Goal: Submit feedback/report problem: Submit feedback/report problem

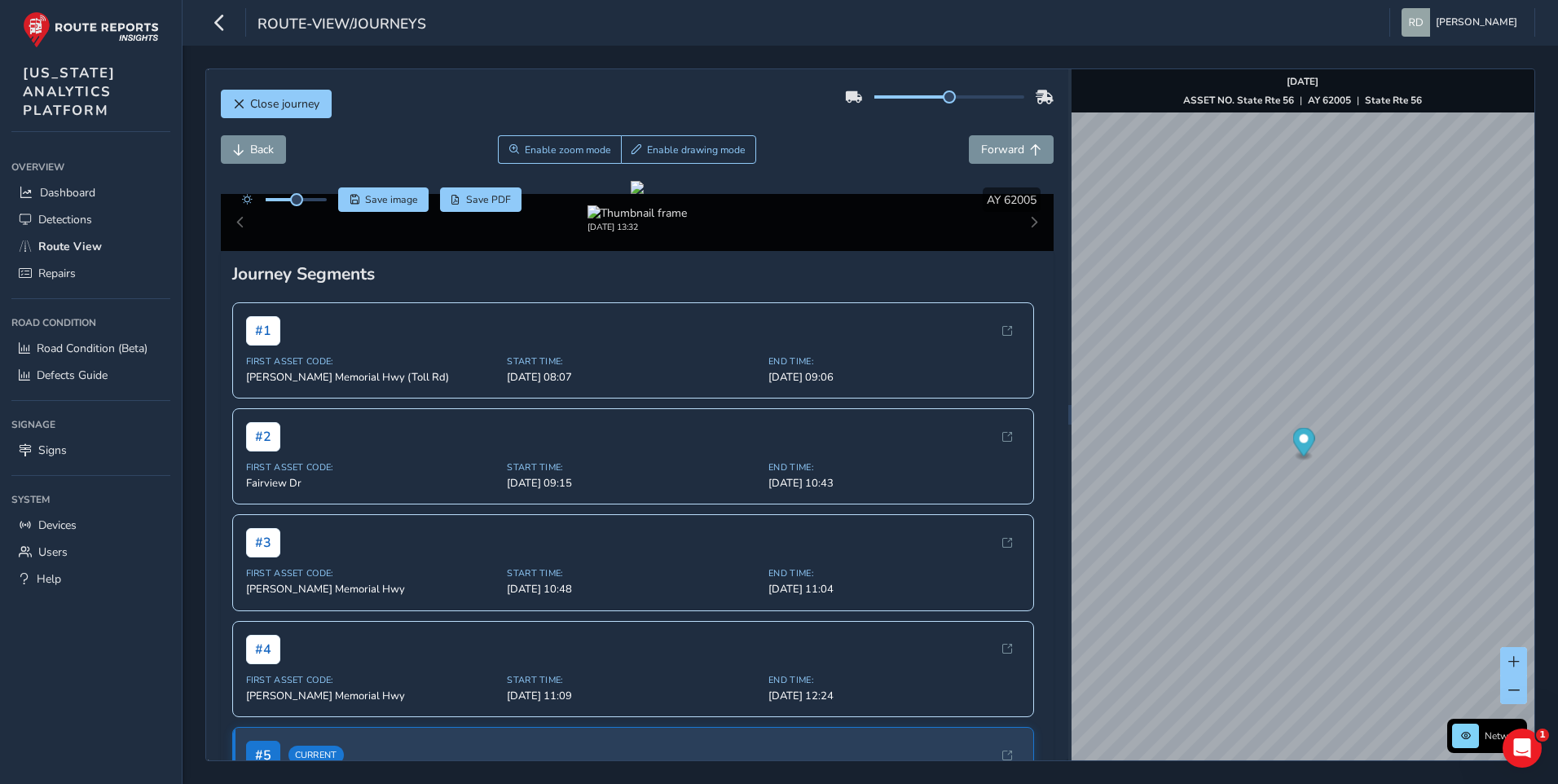
click at [665, 91] on div "Close journey" at bounding box center [638, 110] width 834 height 52
click at [643, 194] on div at bounding box center [637, 187] width 13 height 13
click at [749, 152] on button "Enable drawing mode" at bounding box center [688, 149] width 136 height 28
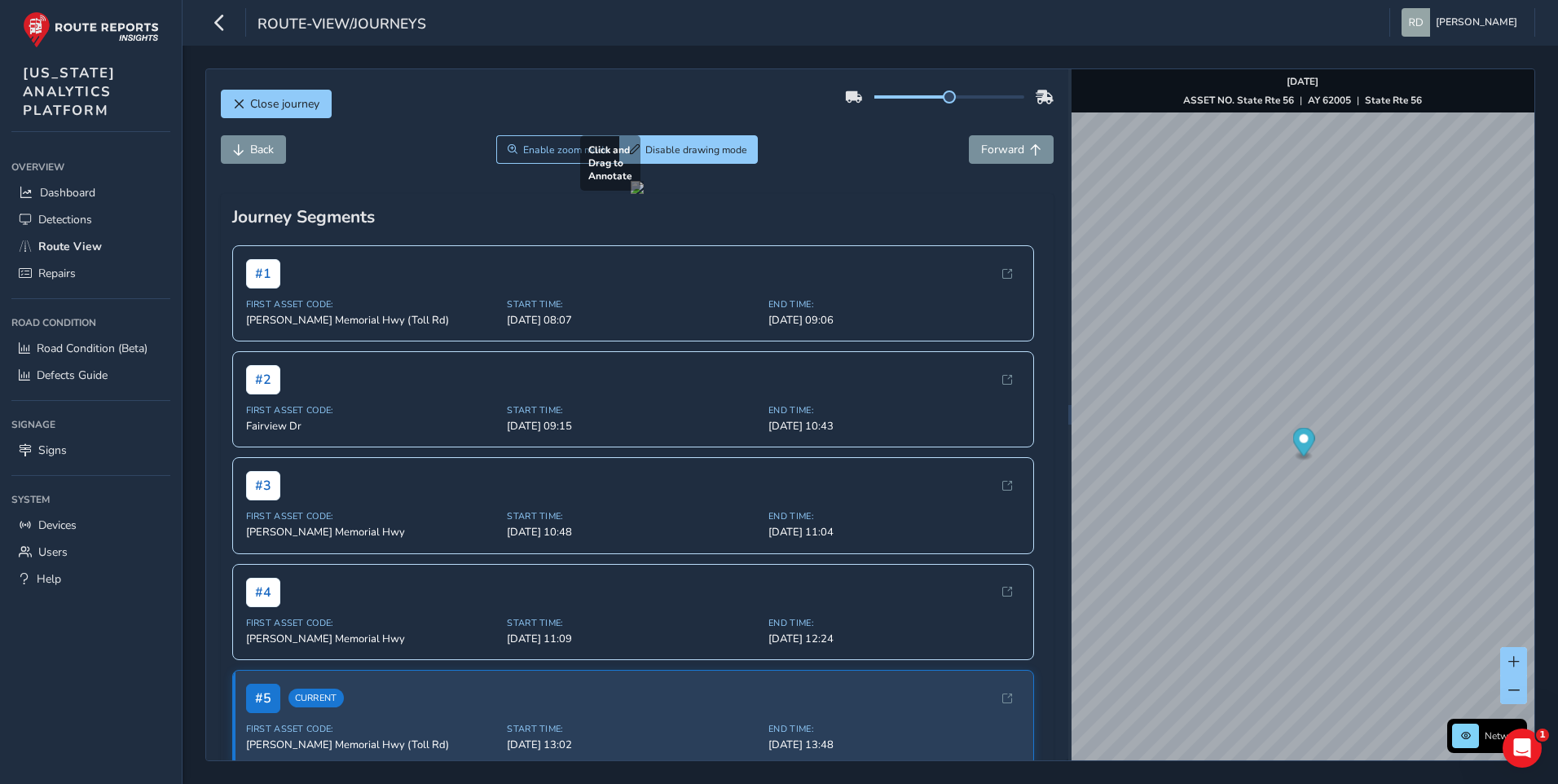
drag, startPoint x: 694, startPoint y: 553, endPoint x: 806, endPoint y: 591, distance: 118.3
click at [643, 194] on div at bounding box center [637, 187] width 13 height 13
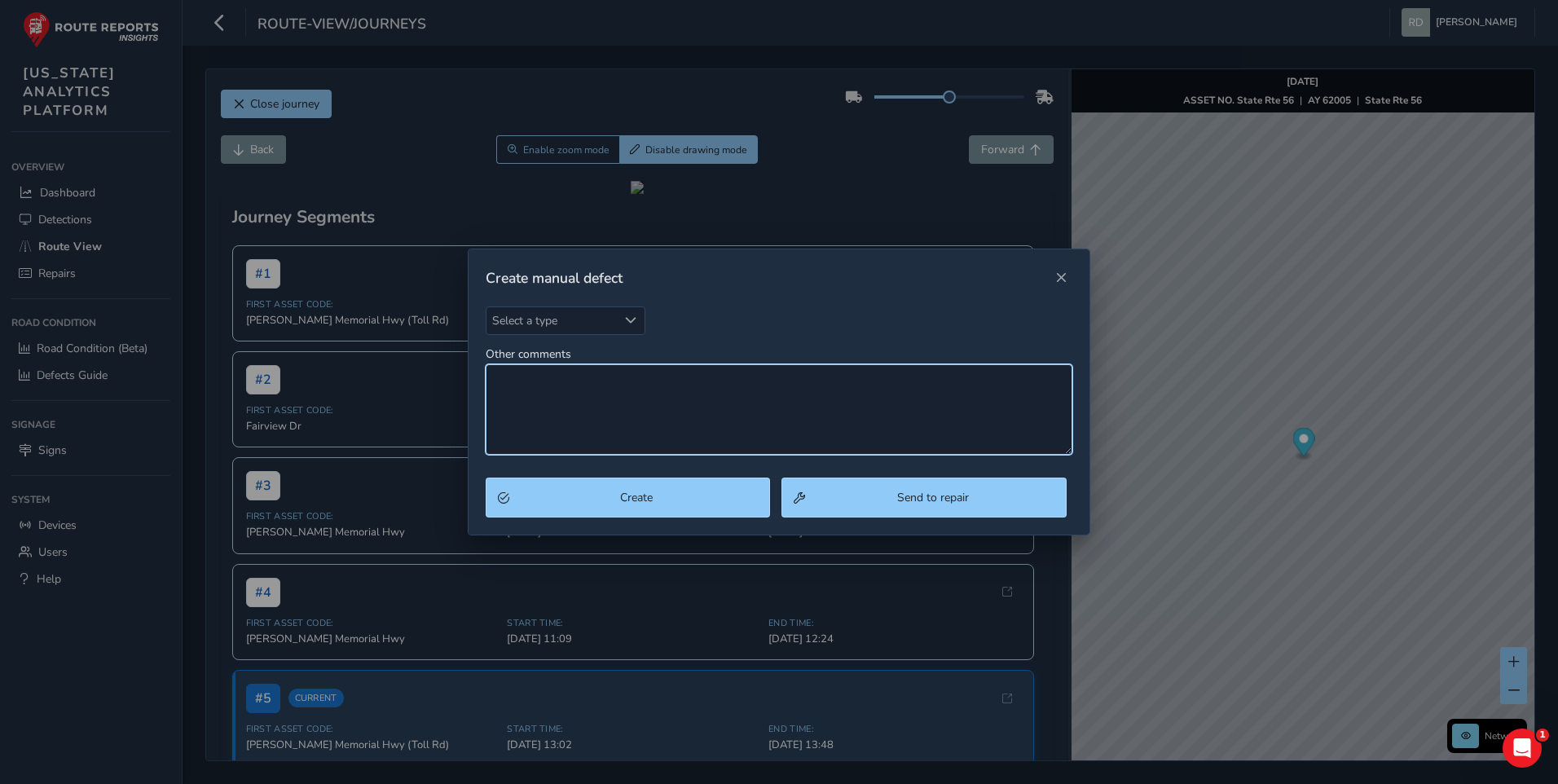
drag, startPoint x: 660, startPoint y: 417, endPoint x: 645, endPoint y: 402, distance: 21.2
click at [645, 402] on textarea "Other comments" at bounding box center [779, 409] width 588 height 90
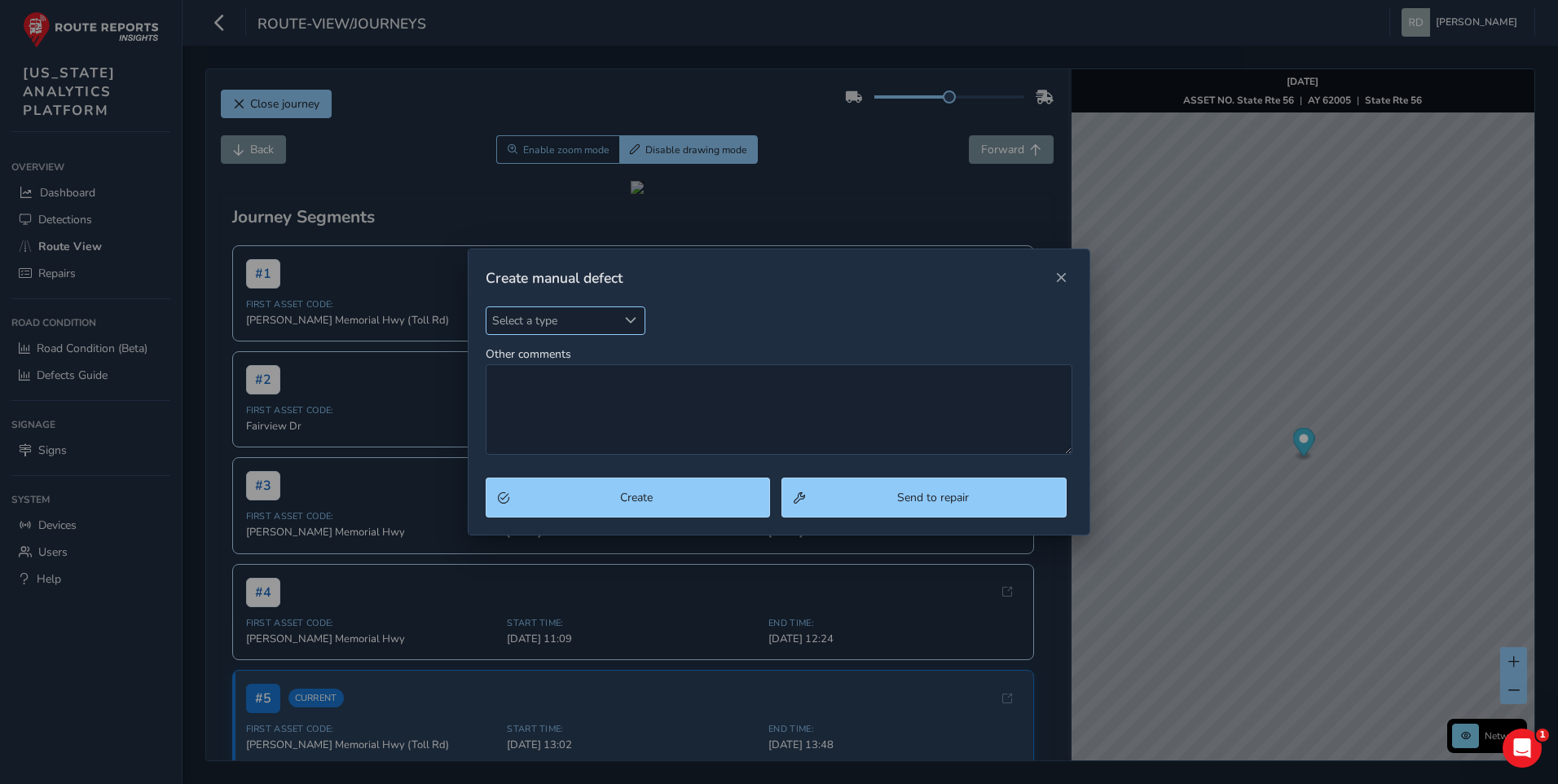
click at [579, 319] on span "Select a type" at bounding box center [552, 320] width 131 height 26
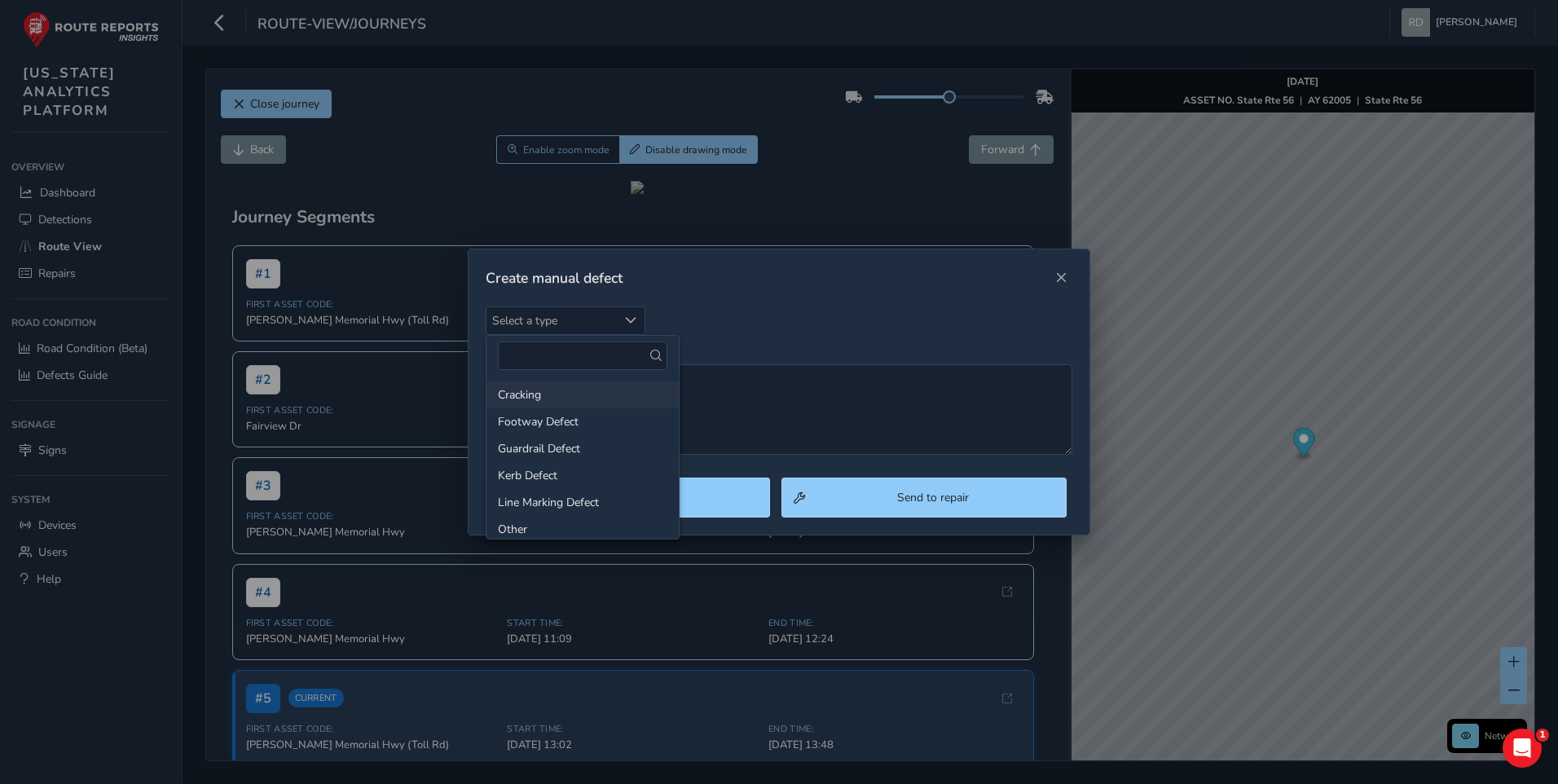
click at [560, 388] on li "Cracking" at bounding box center [582, 394] width 193 height 26
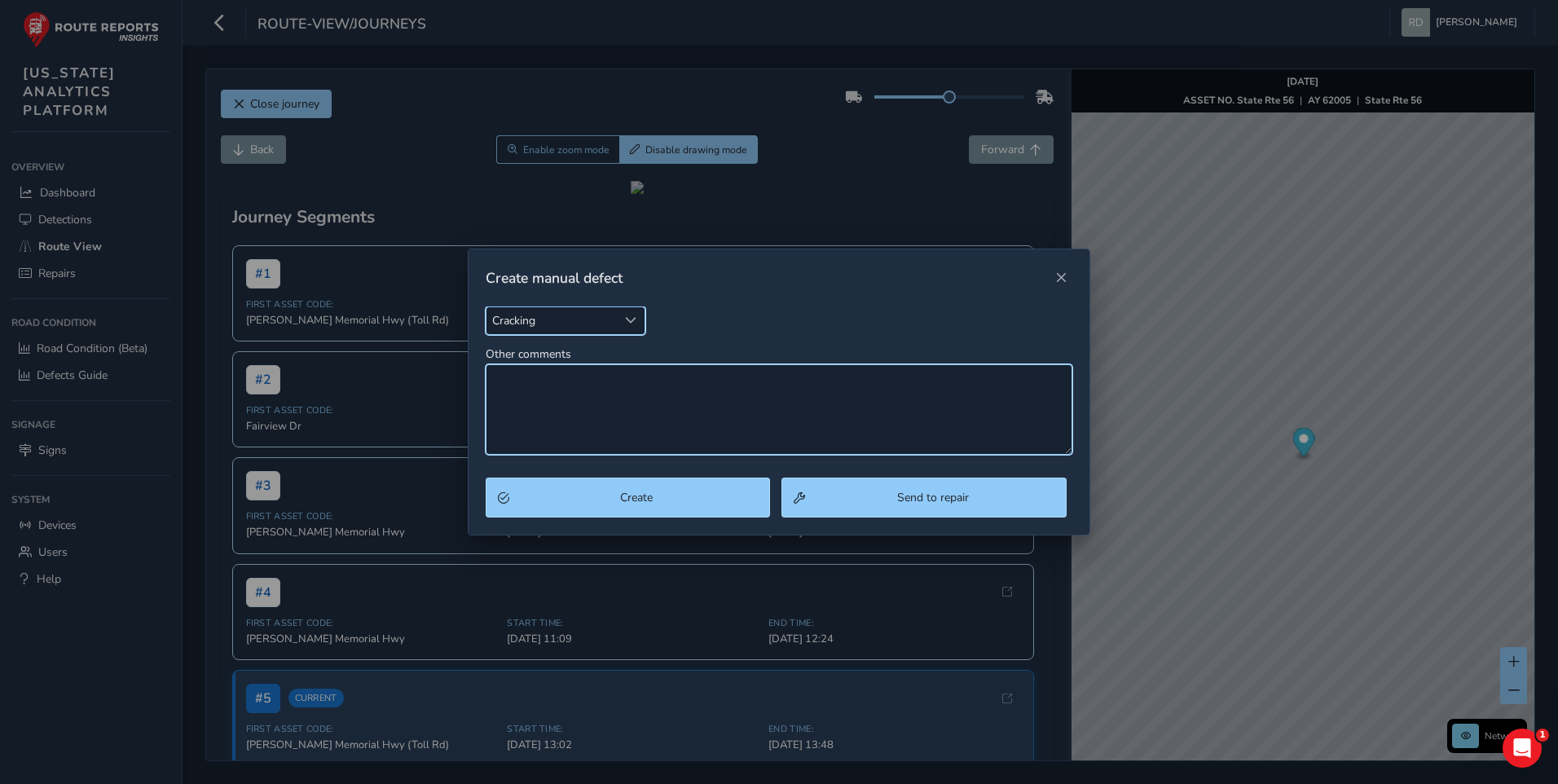
click at [576, 408] on textarea "Other comments" at bounding box center [779, 409] width 588 height 90
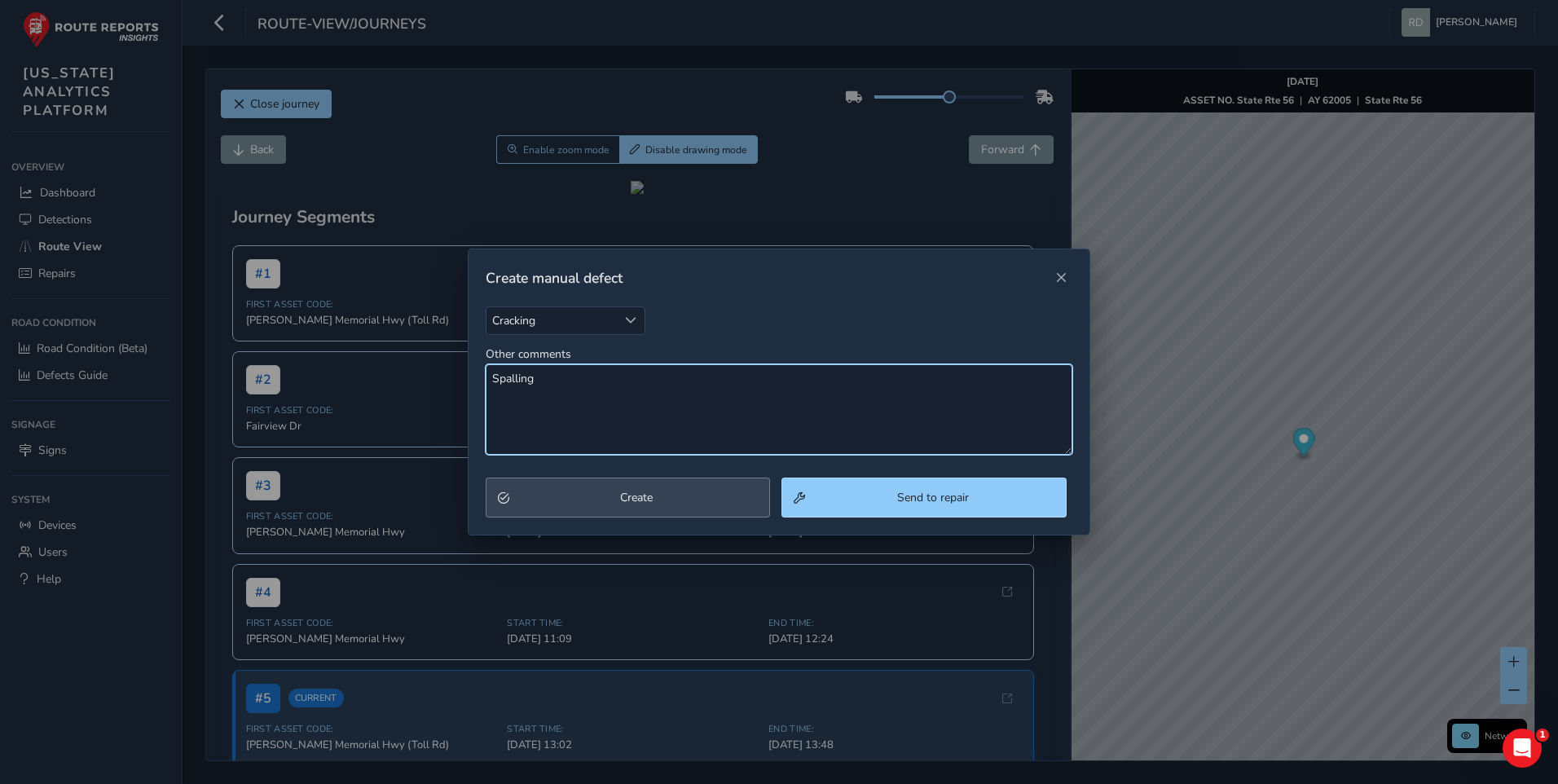
type textarea "Spalling"
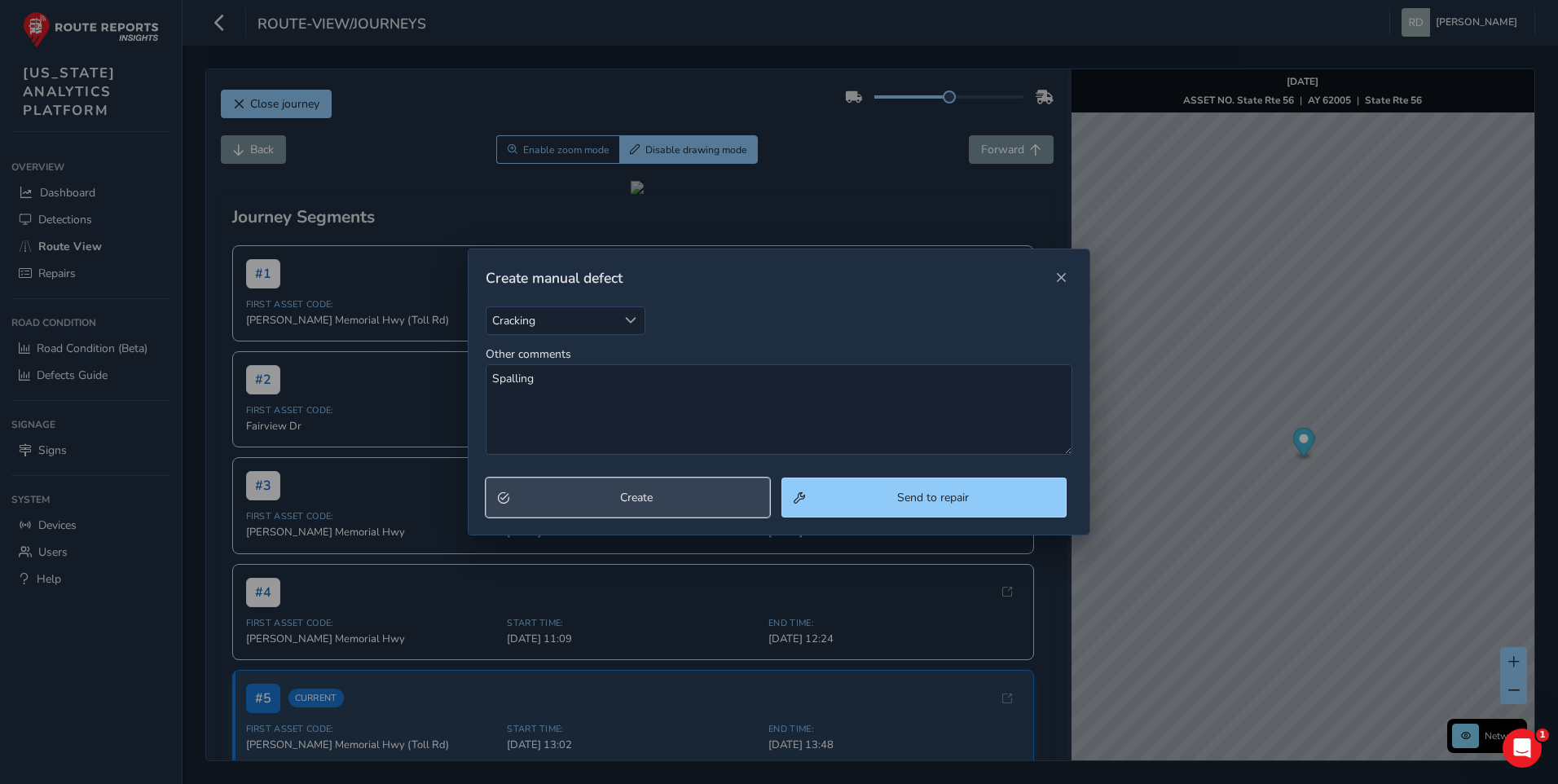
click at [621, 516] on button "Create" at bounding box center [628, 497] width 286 height 40
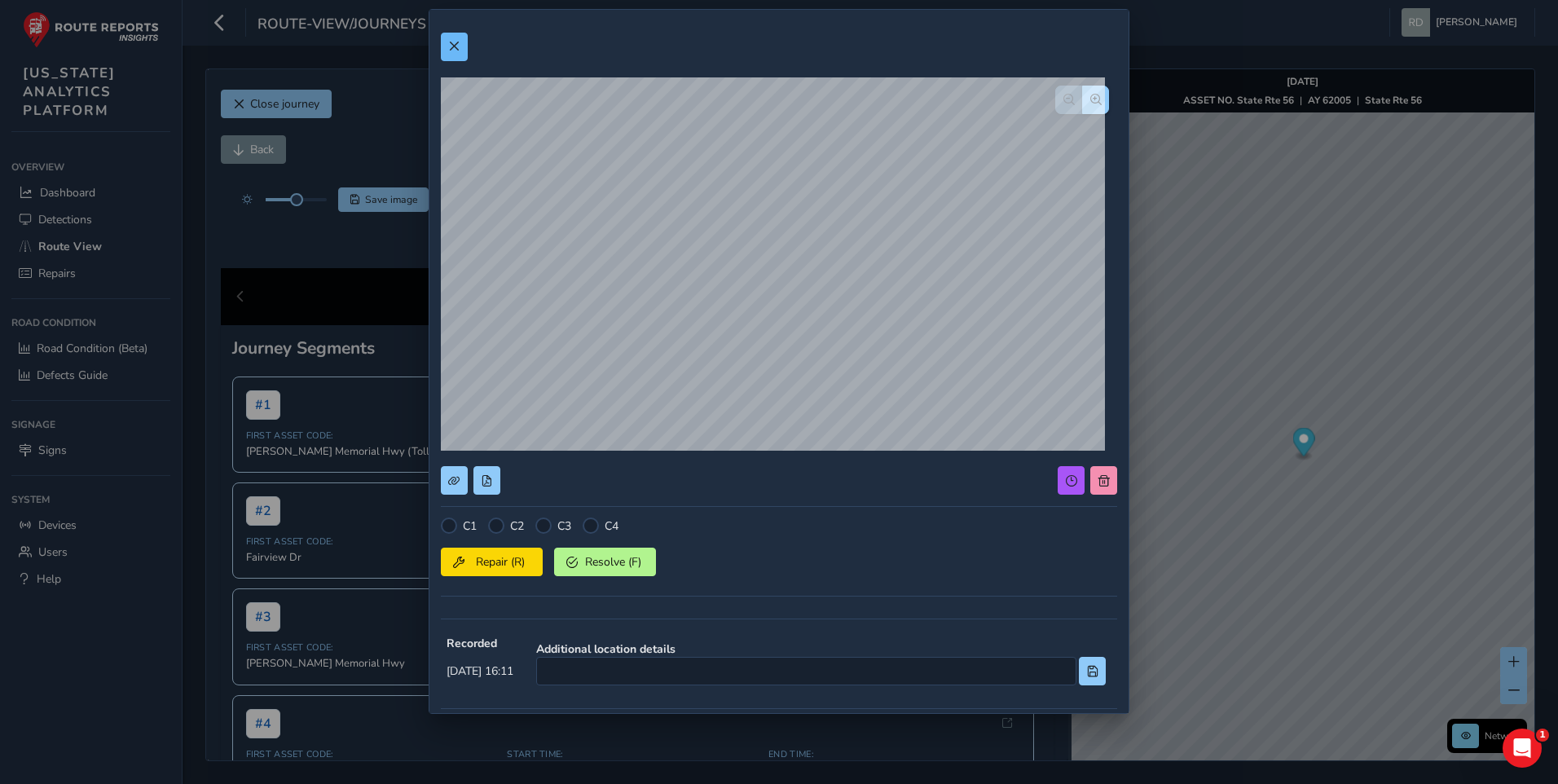
click at [464, 43] on div at bounding box center [779, 47] width 676 height 28
click at [463, 43] on button at bounding box center [454, 47] width 26 height 28
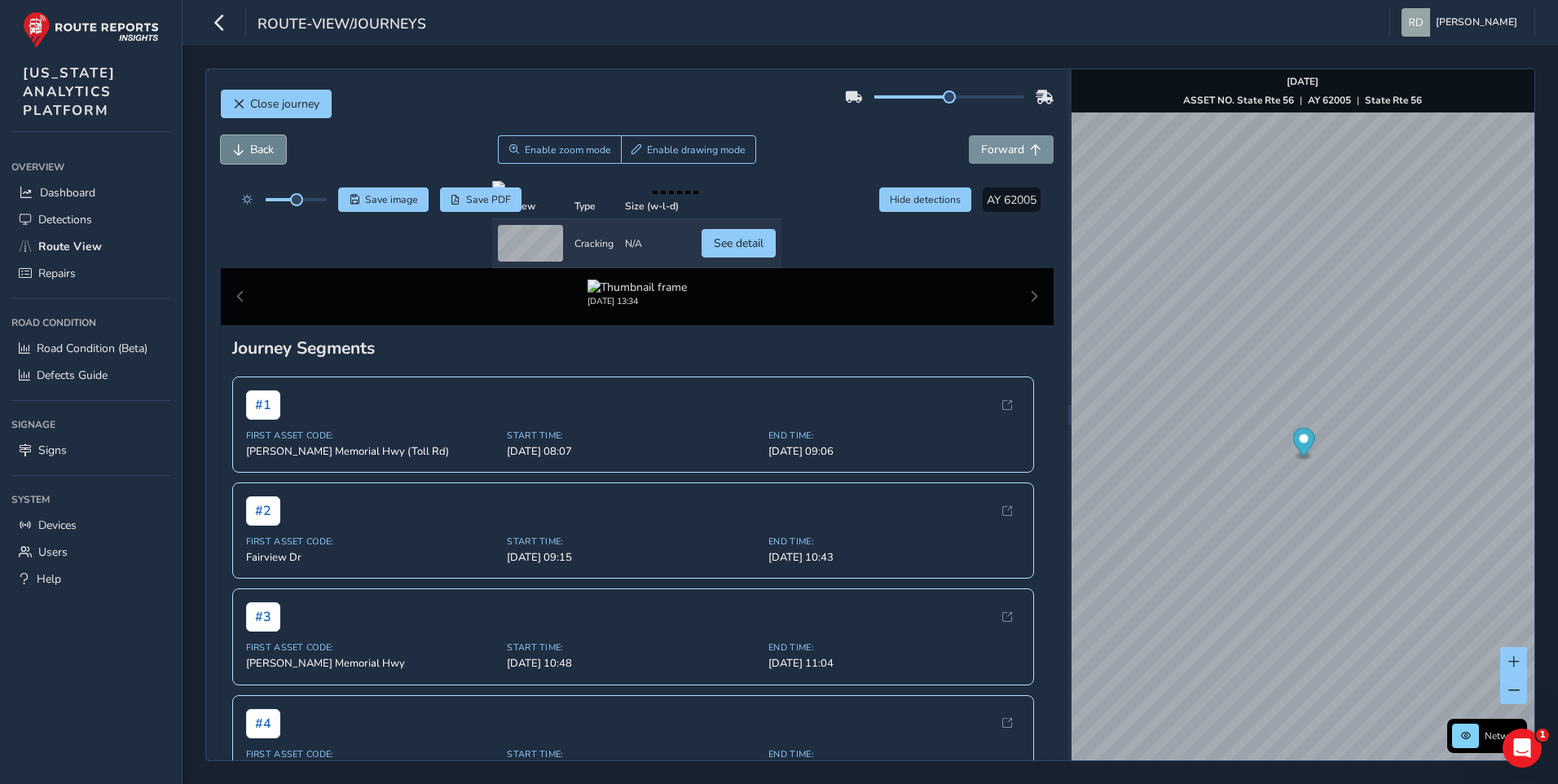
click at [250, 146] on span "Back" at bounding box center [262, 149] width 24 height 16
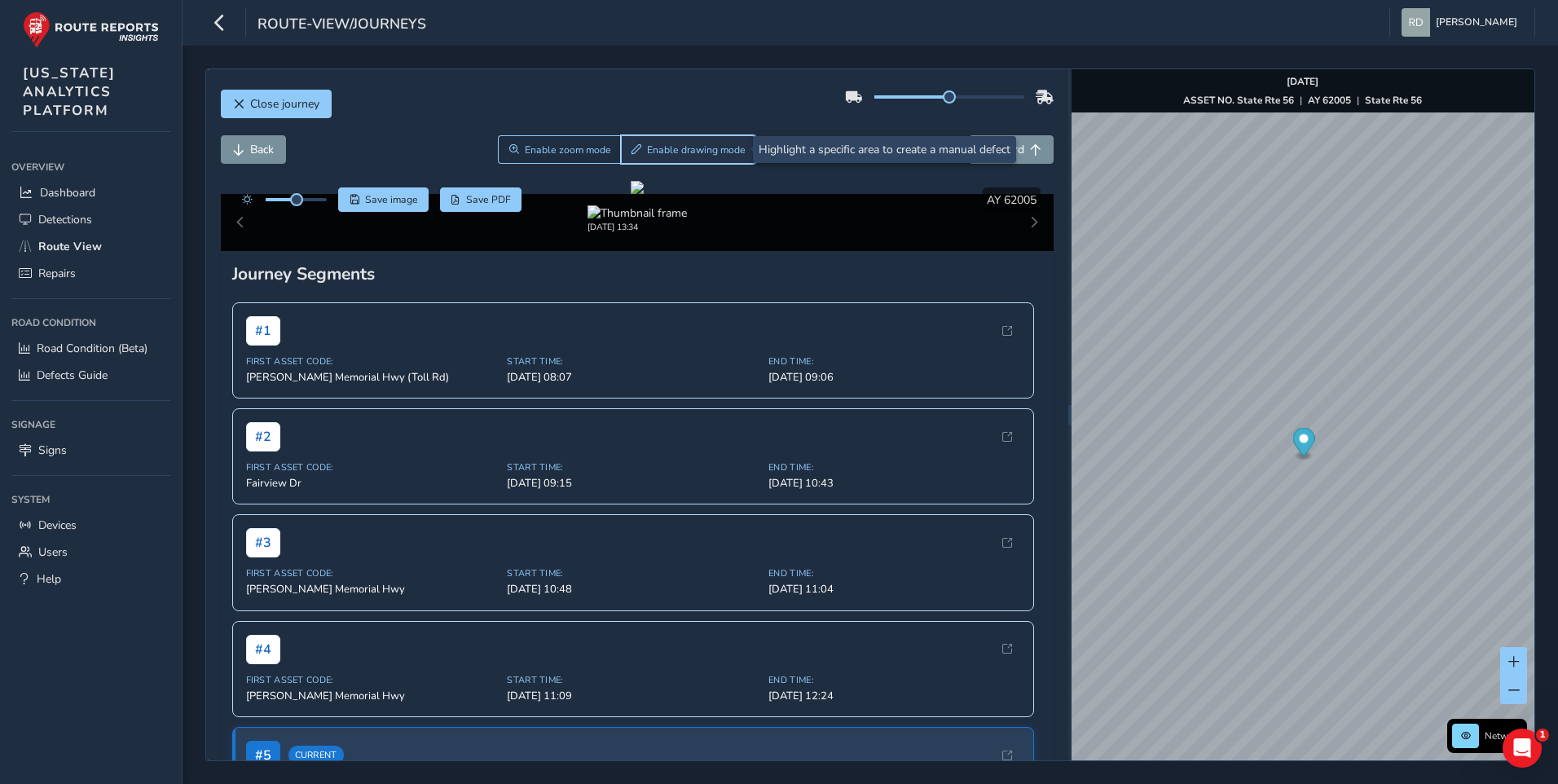
click at [710, 149] on span "Enable drawing mode" at bounding box center [696, 150] width 99 height 13
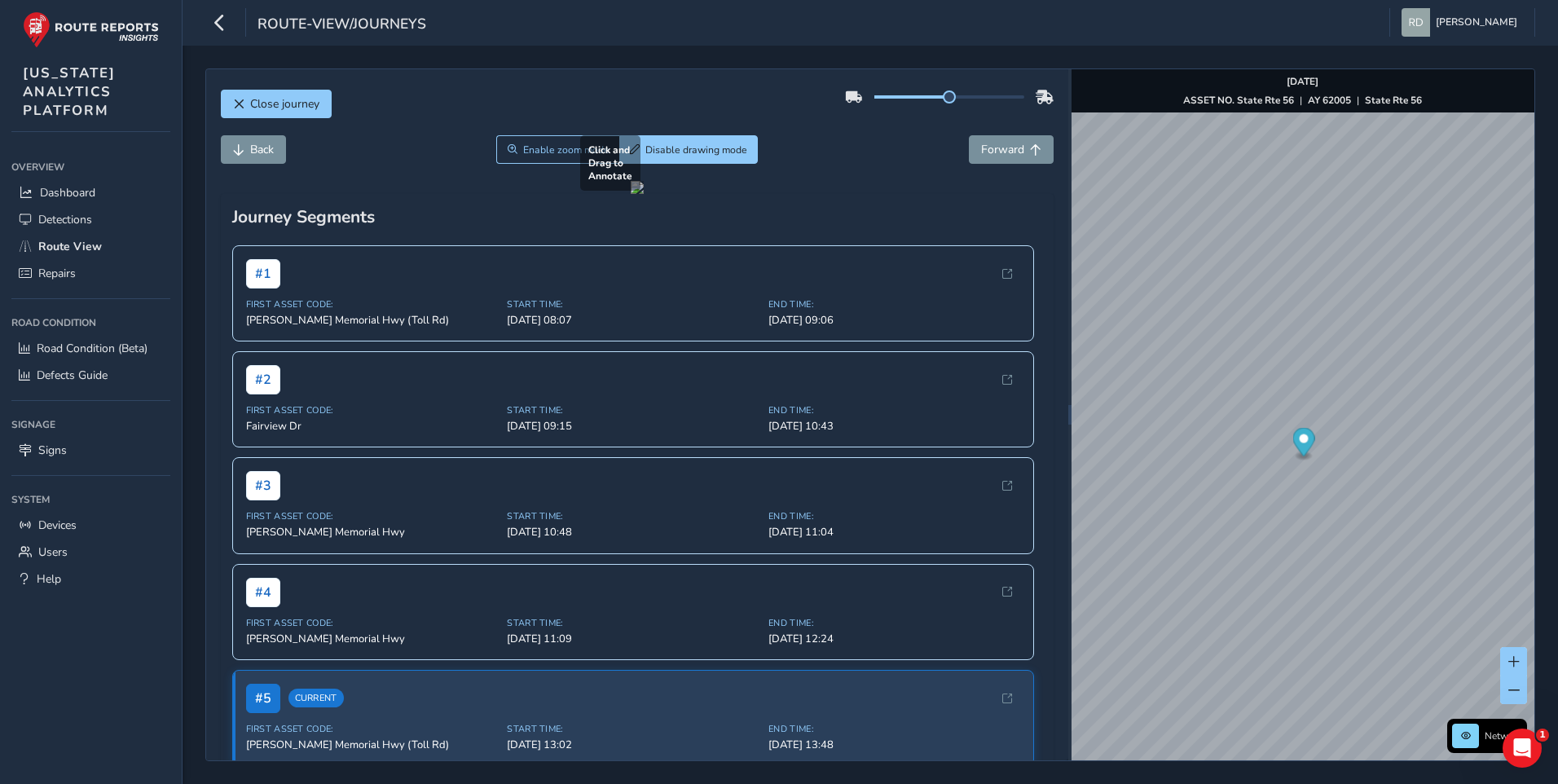
drag, startPoint x: 316, startPoint y: 468, endPoint x: 636, endPoint y: 575, distance: 337.4
click at [636, 194] on div at bounding box center [637, 187] width 13 height 13
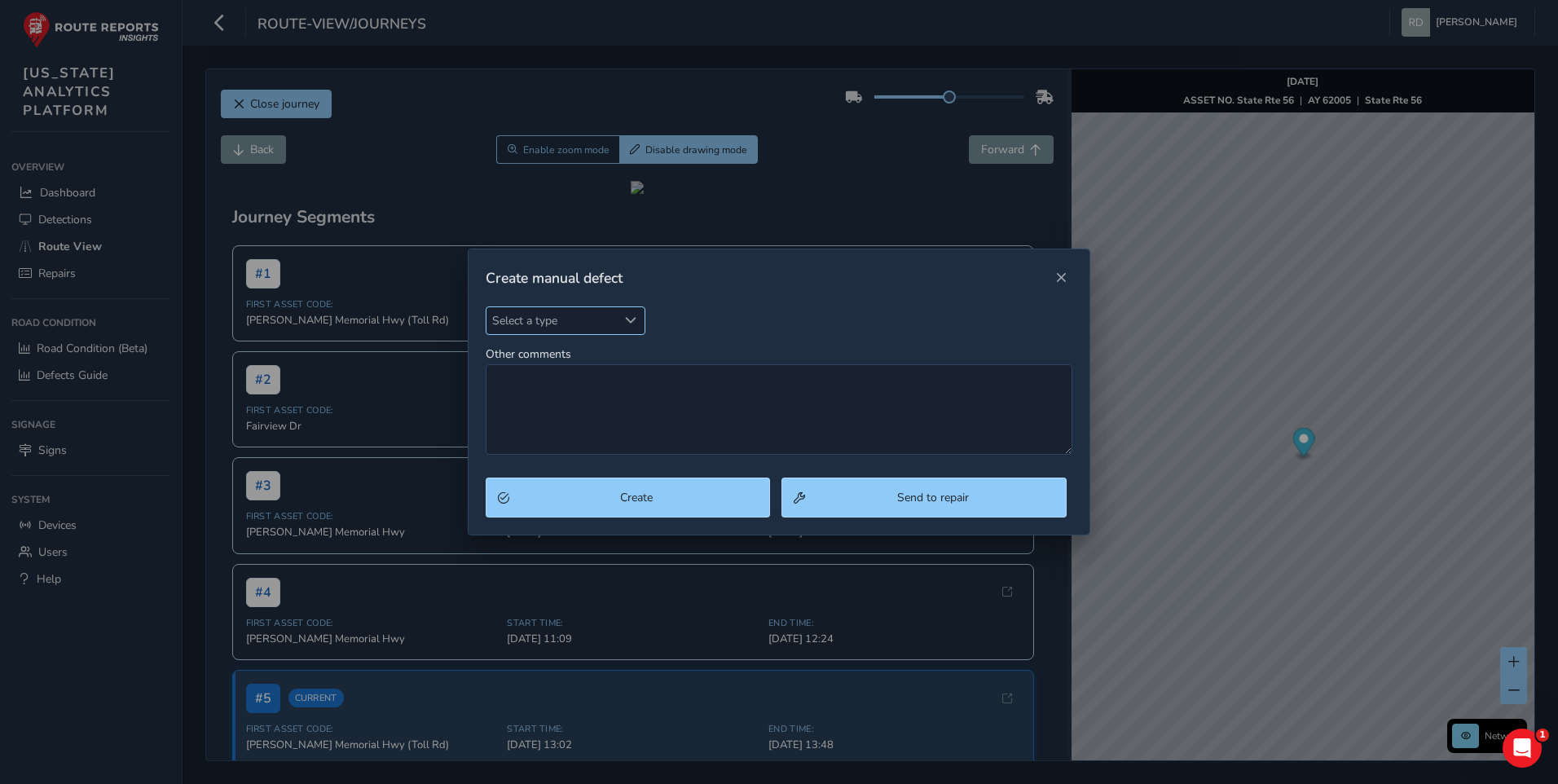
click at [619, 322] on div "Select a type" at bounding box center [631, 320] width 26 height 26
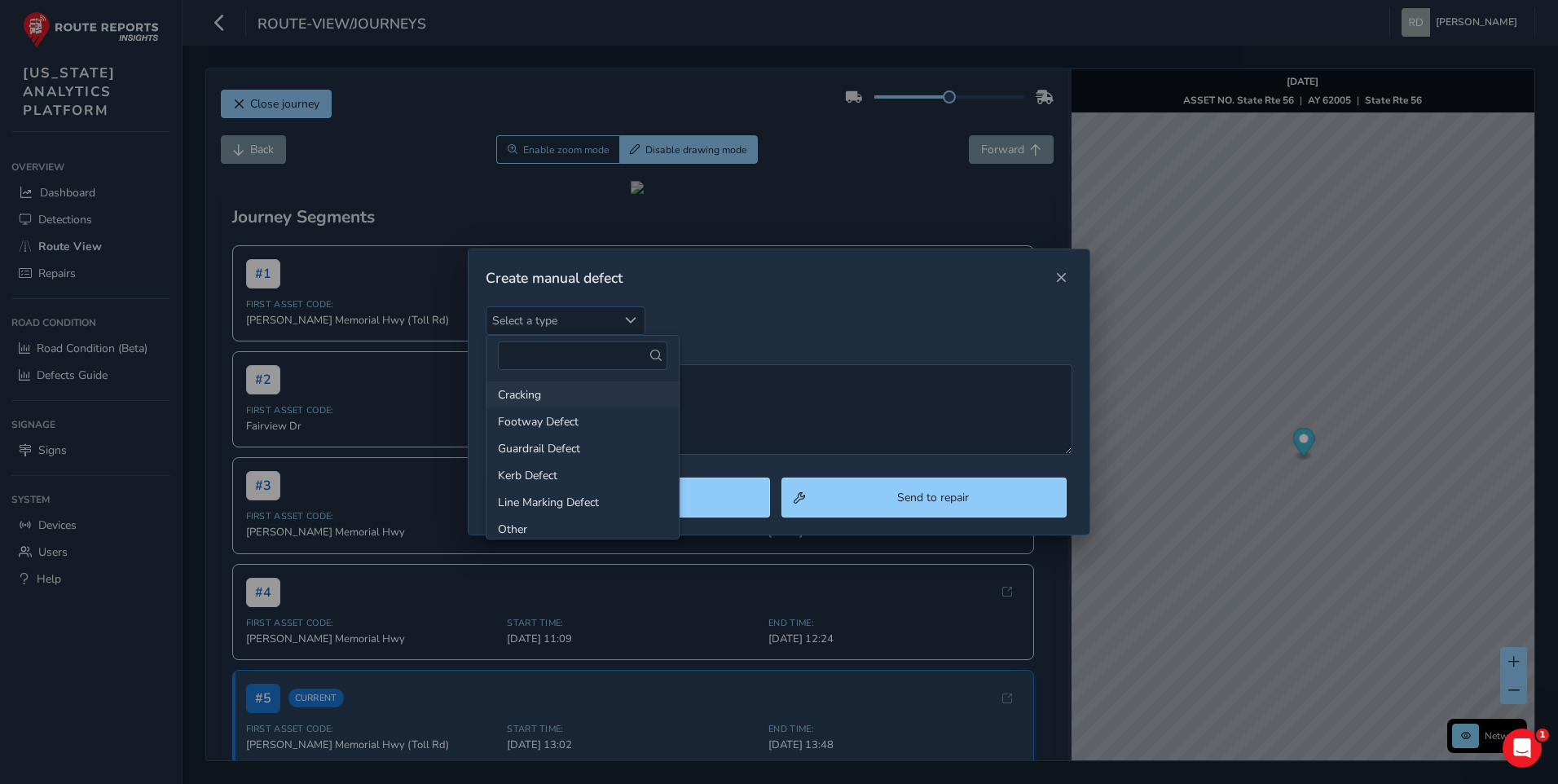
click at [532, 395] on li "Cracking" at bounding box center [582, 394] width 193 height 26
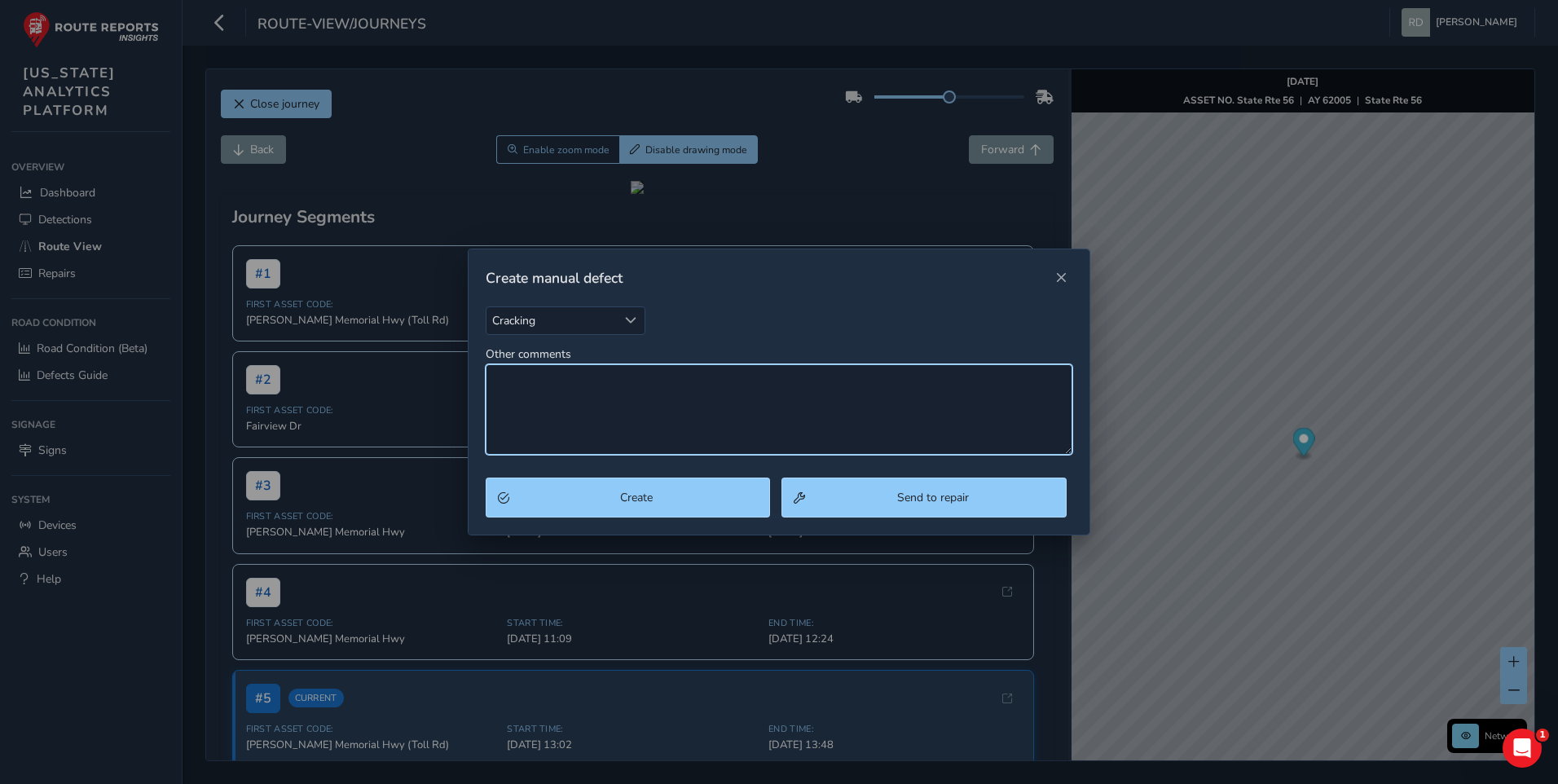
click at [561, 406] on textarea "Other comments" at bounding box center [779, 409] width 588 height 90
type textarea "Spalling"
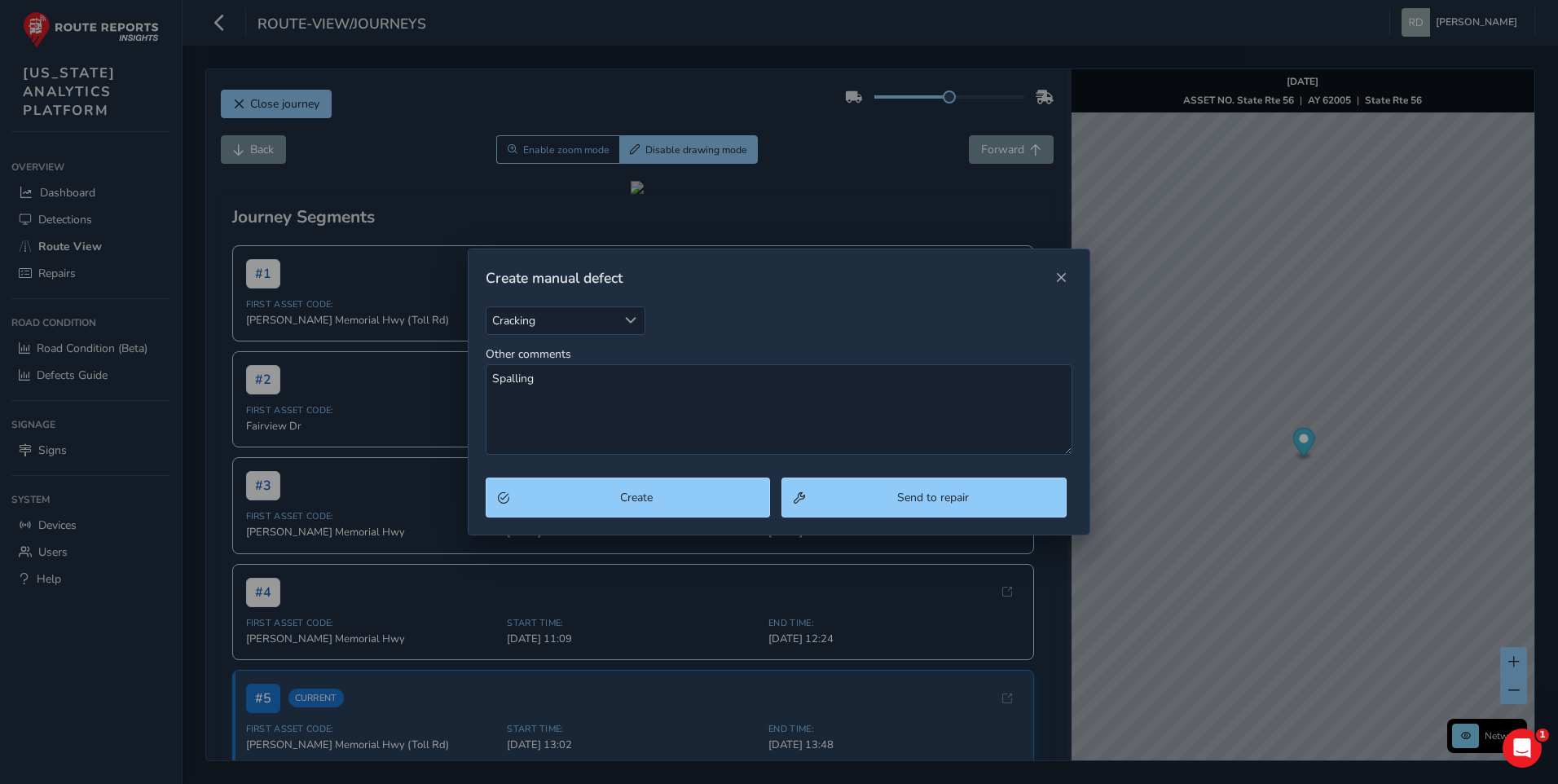
click at [736, 520] on div "Create Send to repair" at bounding box center [779, 506] width 622 height 57
click at [716, 468] on div "Cracking Cracking Other comments Spalling" at bounding box center [779, 392] width 622 height 172
click at [698, 491] on span "Create" at bounding box center [636, 497] width 244 height 16
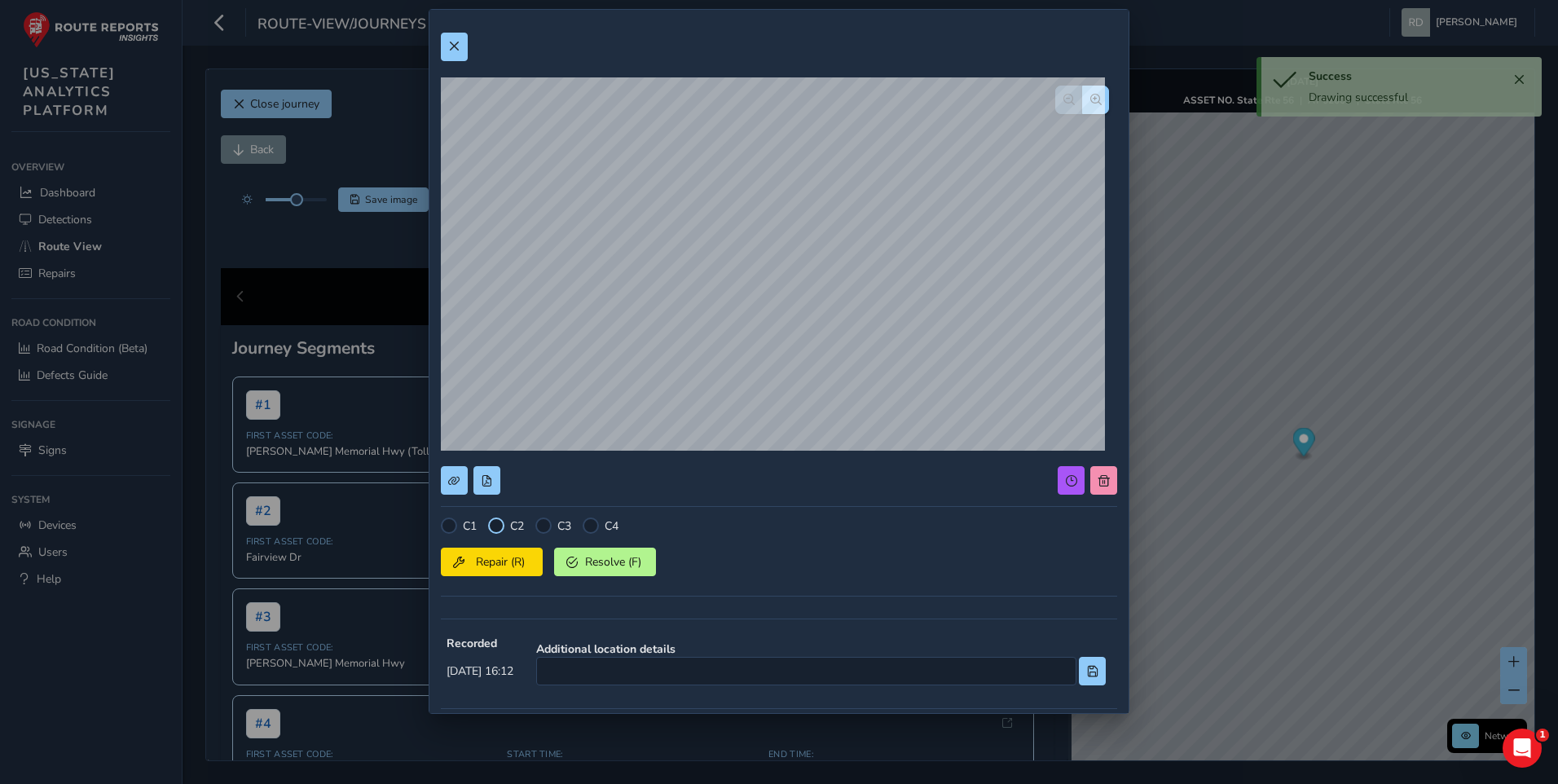
click at [491, 526] on div at bounding box center [497, 526] width 16 height 16
click at [499, 570] on button "Repair (R)" at bounding box center [492, 561] width 102 height 28
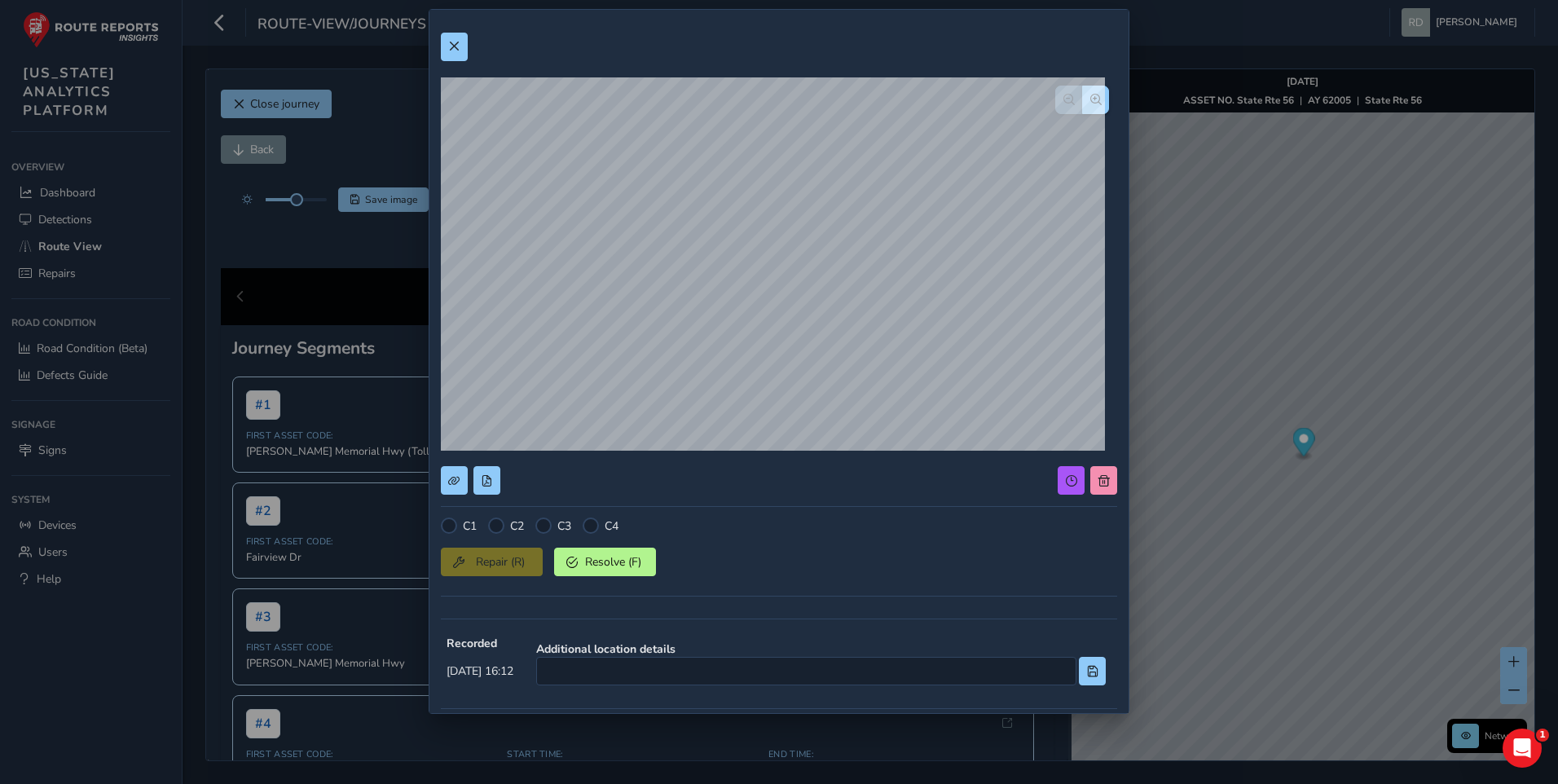
click at [482, 36] on div at bounding box center [779, 47] width 676 height 28
click at [469, 47] on div at bounding box center [779, 47] width 676 height 28
click at [459, 50] on span at bounding box center [454, 47] width 12 height 12
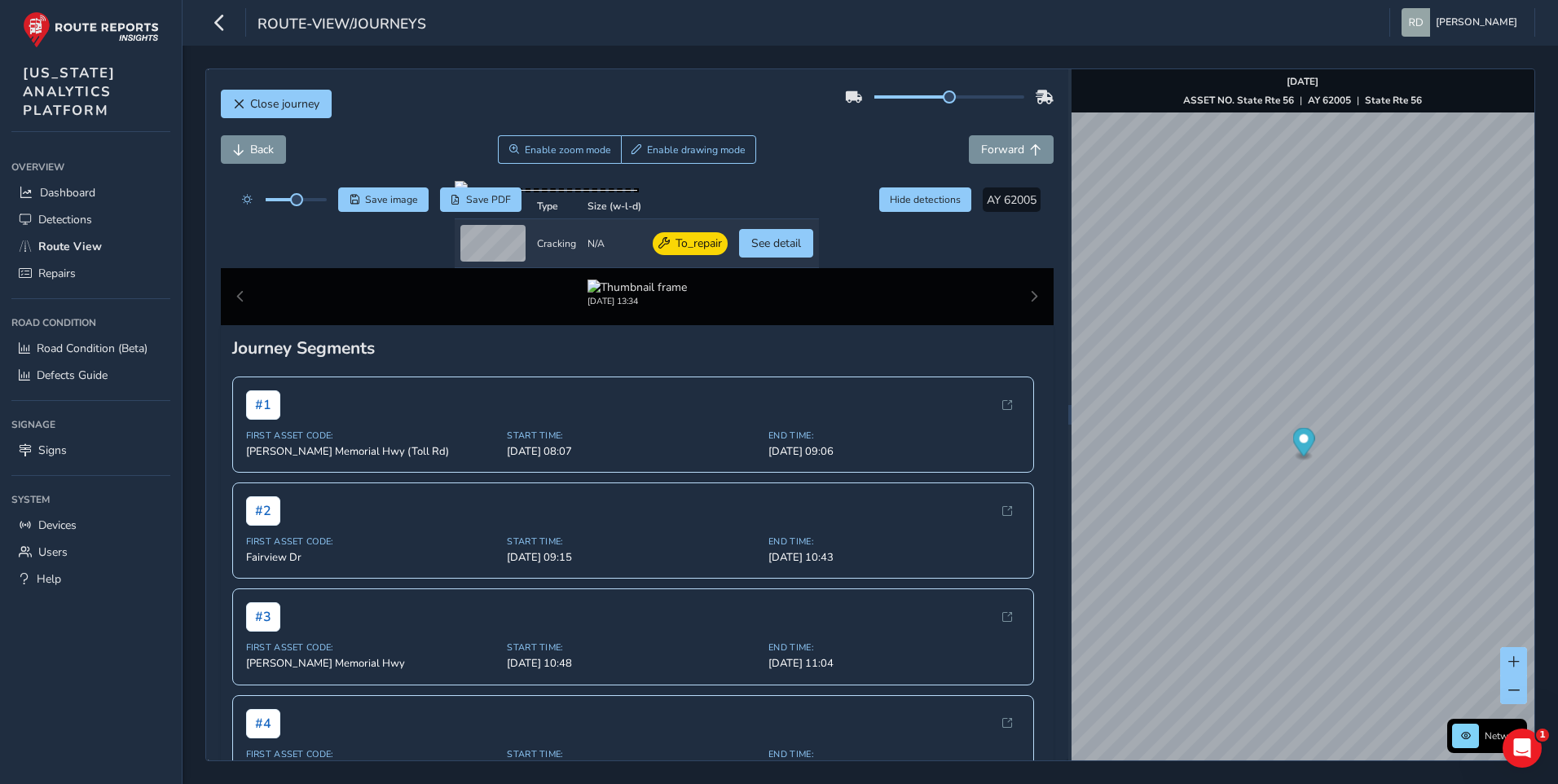
click at [853, 155] on div "Back Enable zoom mode Enable drawing mode Forward" at bounding box center [638, 149] width 834 height 28
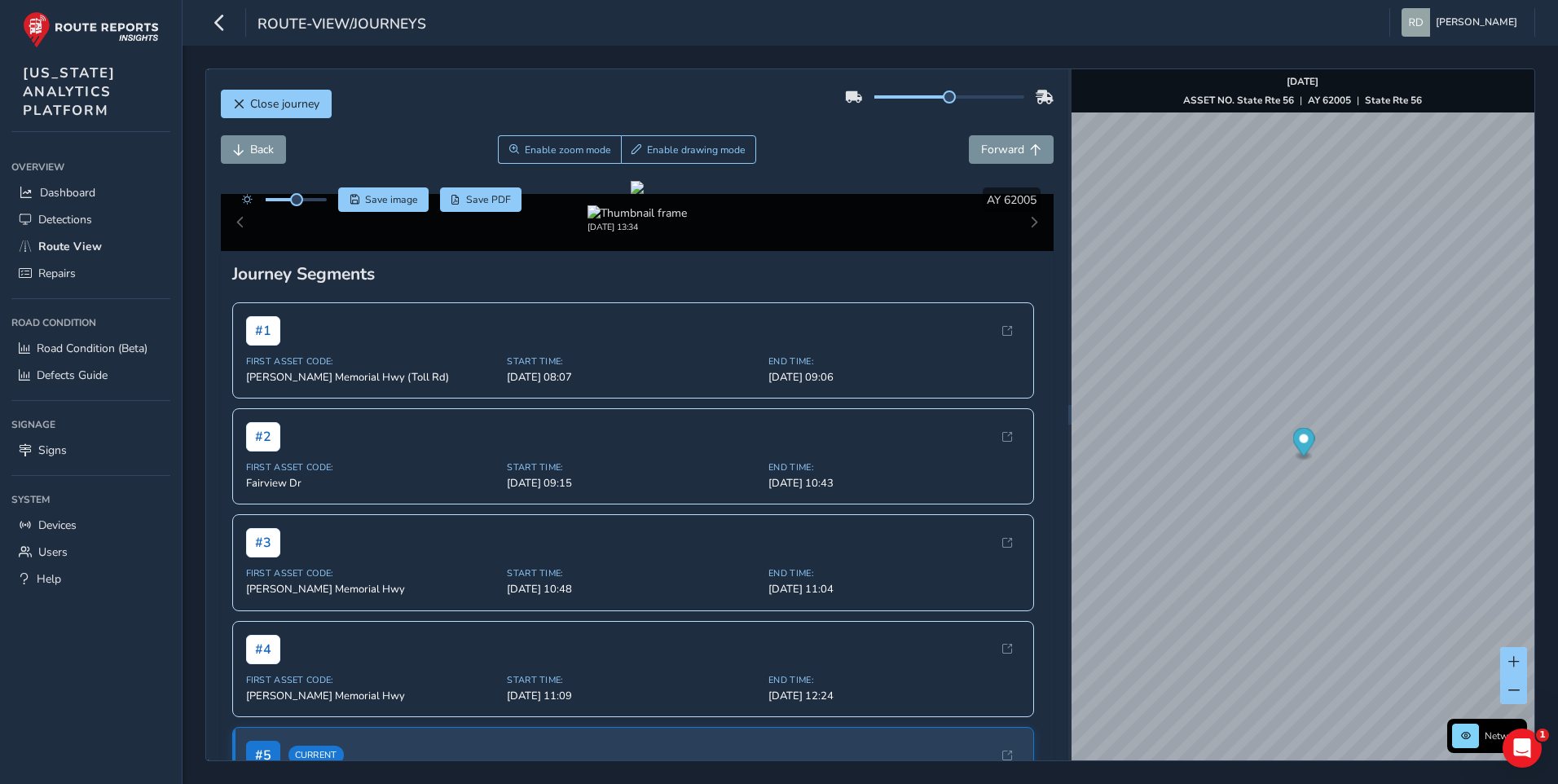
click at [826, 152] on div "Back Enable zoom mode Enable drawing mode Forward" at bounding box center [638, 149] width 834 height 28
